Goal: Communication & Community: Ask a question

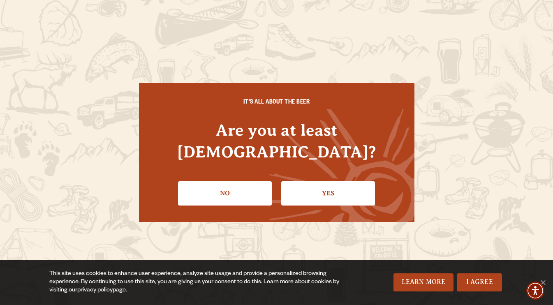
click at [329, 181] on link "Yes" at bounding box center [328, 193] width 94 height 24
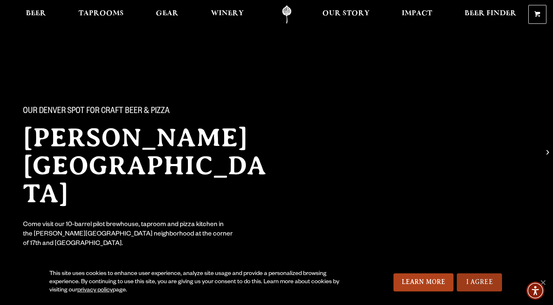
click at [484, 288] on link "I Agree" at bounding box center [479, 283] width 45 height 18
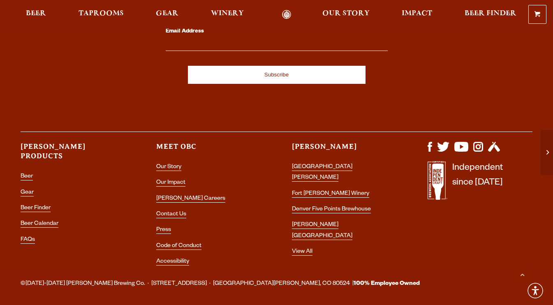
scroll to position [2443, 0]
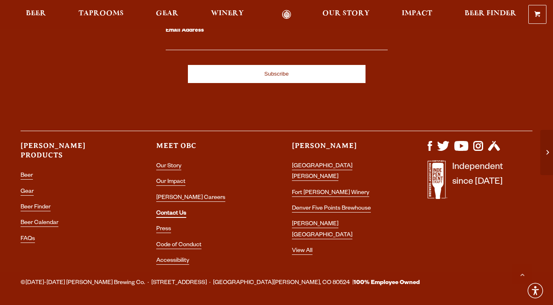
click at [177, 211] on link "Contact Us" at bounding box center [171, 214] width 30 height 7
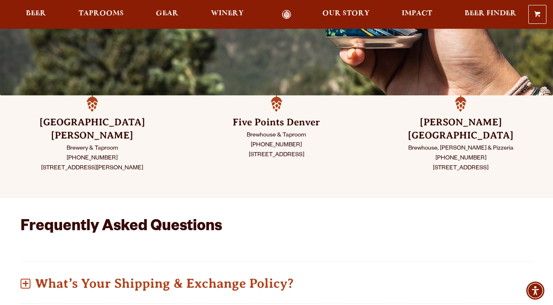
scroll to position [186, 0]
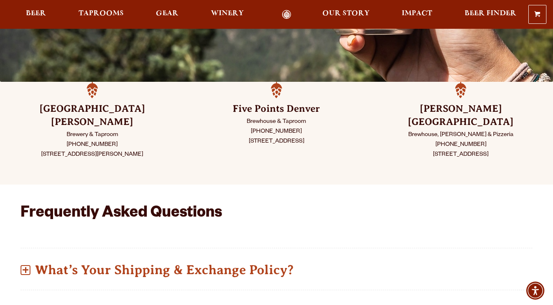
click at [458, 100] on div "[PERSON_NAME][GEOGRAPHIC_DATA], Taproom & Pizzeria [PHONE_NUMBER] [STREET_ADDRE…" at bounding box center [461, 133] width 184 height 103
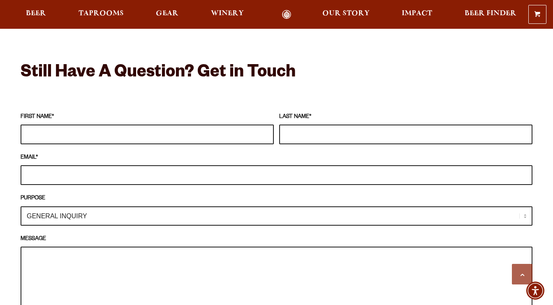
scroll to position [705, 0]
click at [57, 206] on select "GENERAL INQUIRY TAPROOM / BREWERY WINERY BOOK A TOUR MEDIA INQUIRY GEAR SHOP [P…" at bounding box center [277, 215] width 512 height 19
select select "MEDIA INQUIRY"
click at [21, 206] on select "GENERAL INQUIRY TAPROOM / BREWERY WINERY BOOK A TOUR MEDIA INQUIRY GEAR SHOP [P…" at bounding box center [277, 215] width 512 height 19
click at [137, 246] on textarea "MESSAGE" at bounding box center [277, 286] width 512 height 81
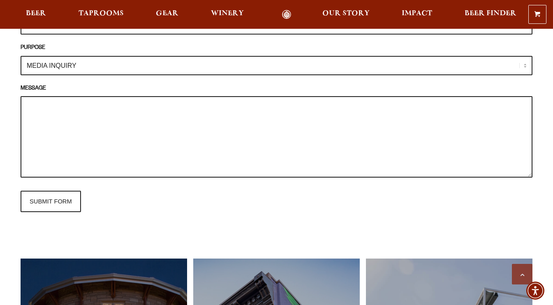
scroll to position [852, 0]
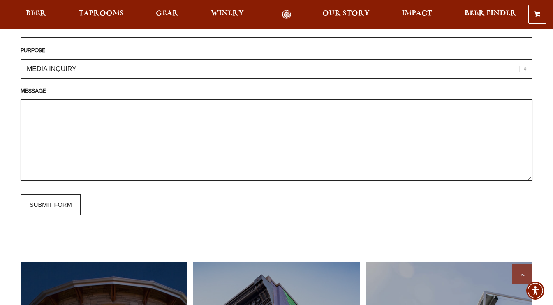
paste textarea "Lo IPsum Dolorsi Amet! C’a elitsedd eiu te incidi ut Laboreet Doloremag, a enim…"
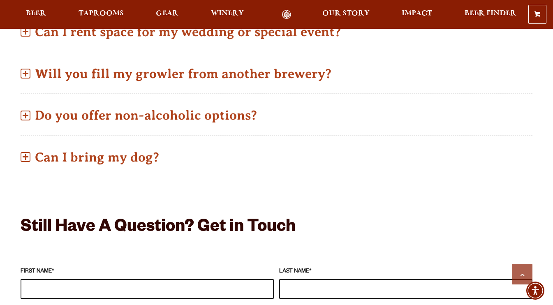
scroll to position [727, 0]
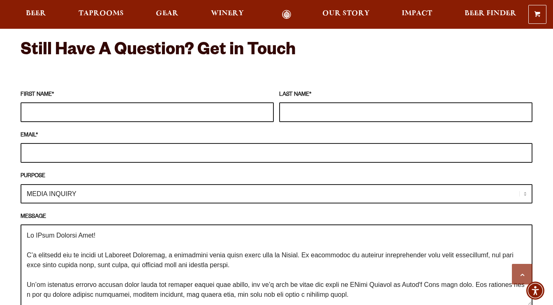
click at [43, 225] on textarea "MESSAGE" at bounding box center [277, 265] width 512 height 81
click at [79, 242] on textarea "MESSAGE" at bounding box center [277, 265] width 512 height 81
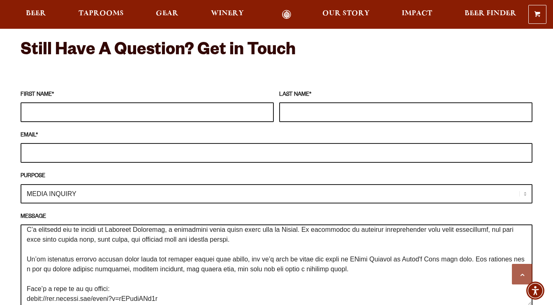
scroll to position [51, 0]
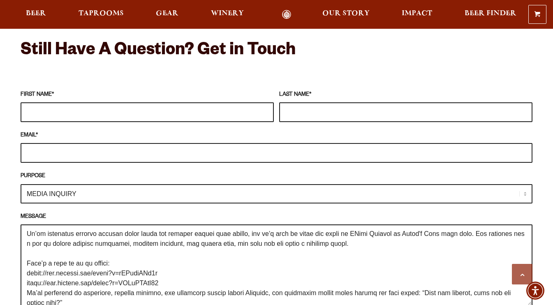
click at [368, 225] on textarea "MESSAGE" at bounding box center [277, 265] width 512 height 81
click at [302, 251] on textarea "MESSAGE" at bounding box center [277, 265] width 512 height 81
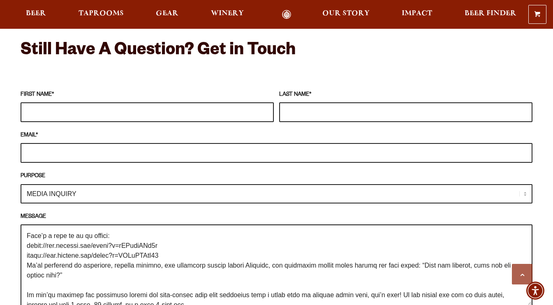
scroll to position [78, 0]
click at [27, 255] on textarea "MESSAGE" at bounding box center [277, 265] width 512 height 81
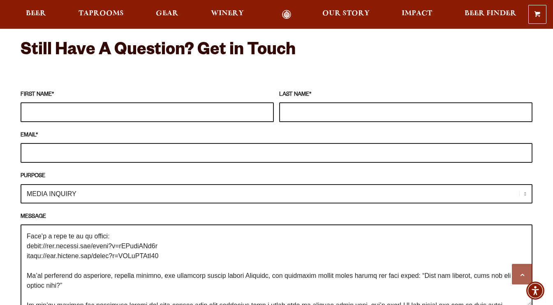
click at [26, 236] on textarea "MESSAGE" at bounding box center [277, 265] width 512 height 81
click at [25, 244] on textarea "MESSAGE" at bounding box center [277, 265] width 512 height 81
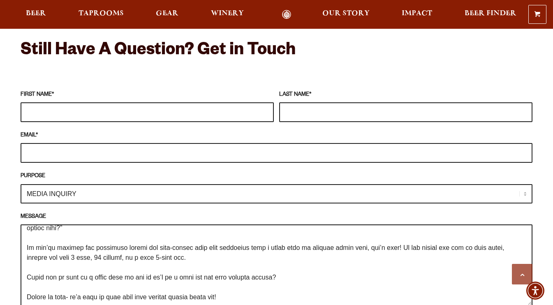
scroll to position [152, 0]
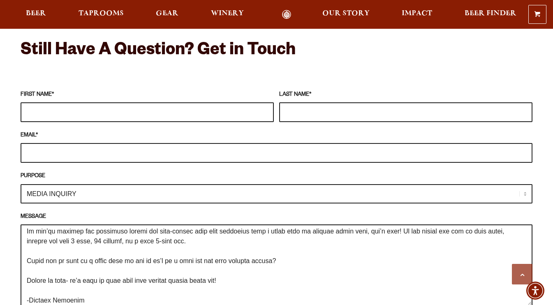
type textarea "Lo Ipsum Dolorsi Amet! C’a elitsedd eiu te incidi ut Laboreet Doloremag, a enim…"
click at [46, 110] on fieldset "FIRST NAME * LAST NAME * EMAIL * PURPOSE GENERAL INQUIRY TAPROOM / BREWERY WINE…" at bounding box center [277, 215] width 512 height 259
click at [49, 102] on input "FIRST NAME *" at bounding box center [147, 112] width 253 height 20
type input "[PERSON_NAME]"
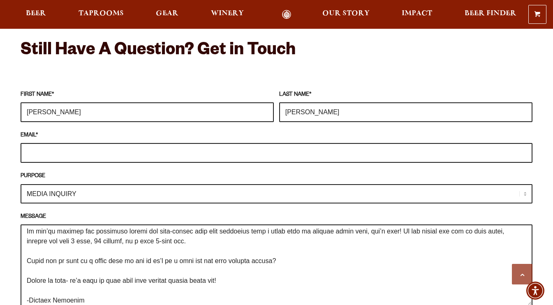
click at [124, 143] on input "EMAIL *" at bounding box center [277, 153] width 512 height 20
paste input "[EMAIL_ADDRESS][DOMAIN_NAME]"
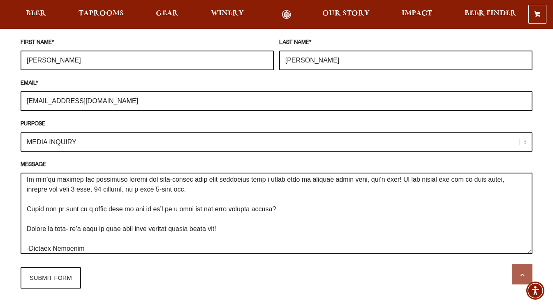
scroll to position [779, 0]
type input "[EMAIL_ADDRESS][DOMAIN_NAME]"
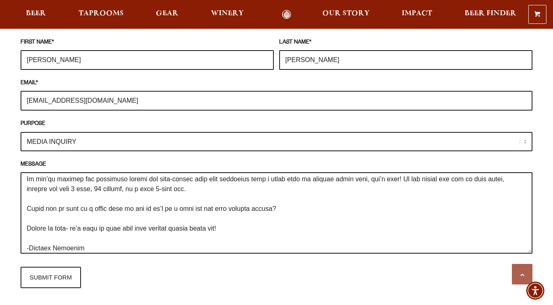
click at [160, 192] on textarea "MESSAGE" at bounding box center [277, 212] width 512 height 81
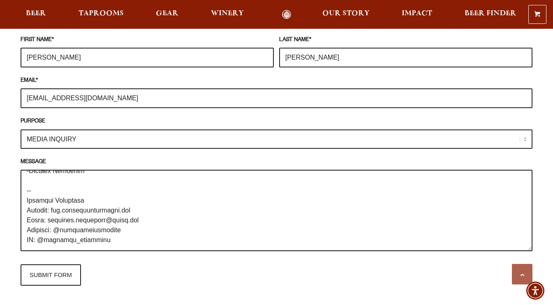
scroll to position [783, 0]
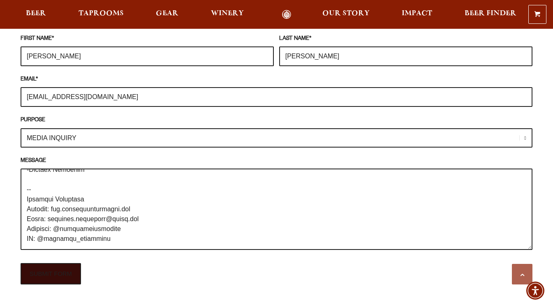
click at [74, 263] on input "SUBMIT FORM" at bounding box center [51, 273] width 60 height 21
type input "Sending"
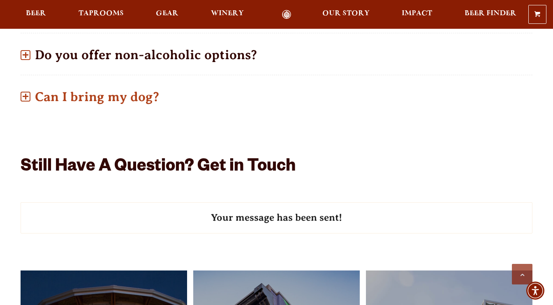
scroll to position [568, 0]
